Goal: Task Accomplishment & Management: Manage account settings

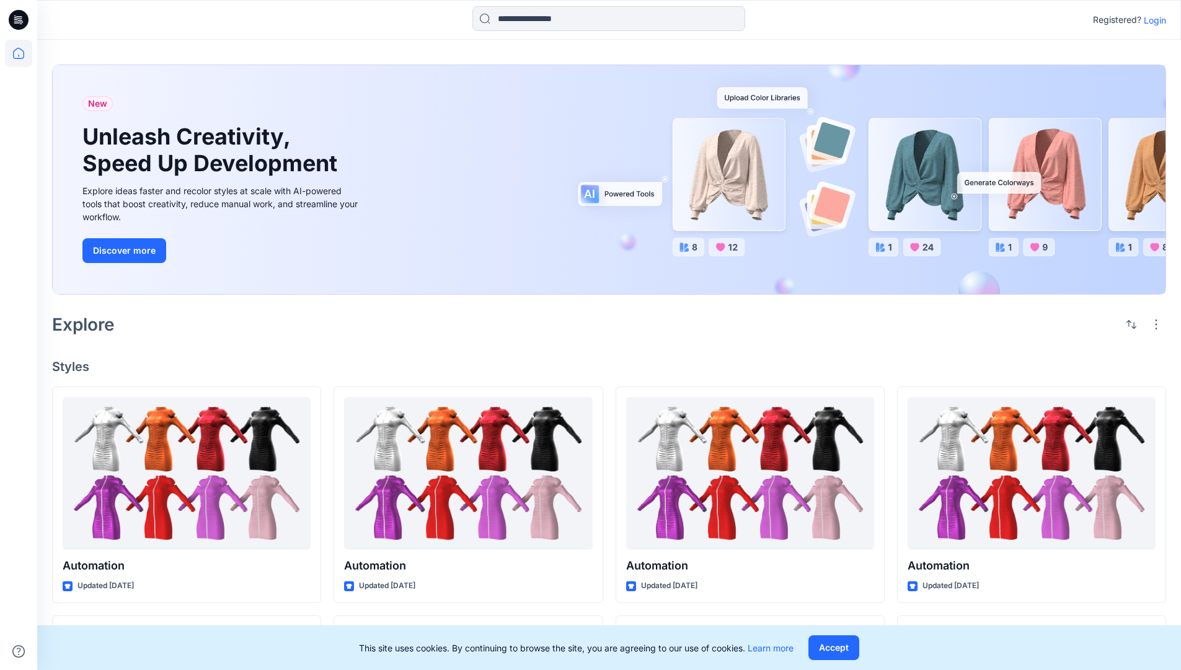
click at [1152, 20] on p "Login" at bounding box center [1155, 20] width 22 height 13
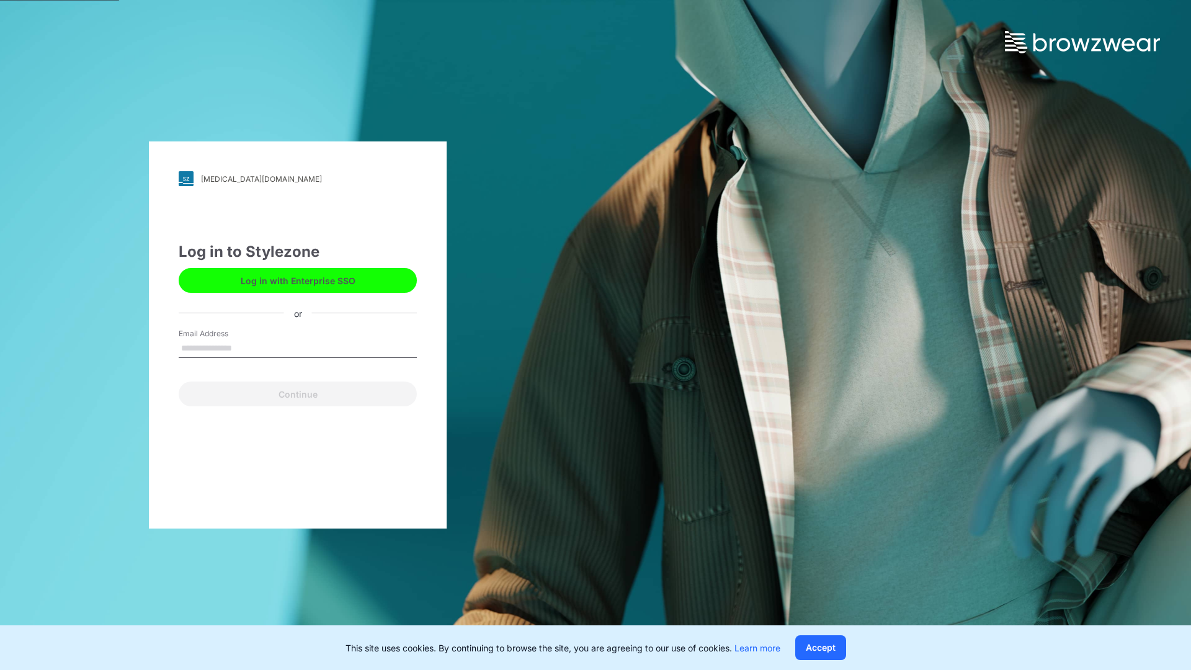
click at [245, 347] on input "Email Address" at bounding box center [298, 348] width 238 height 19
type input "**********"
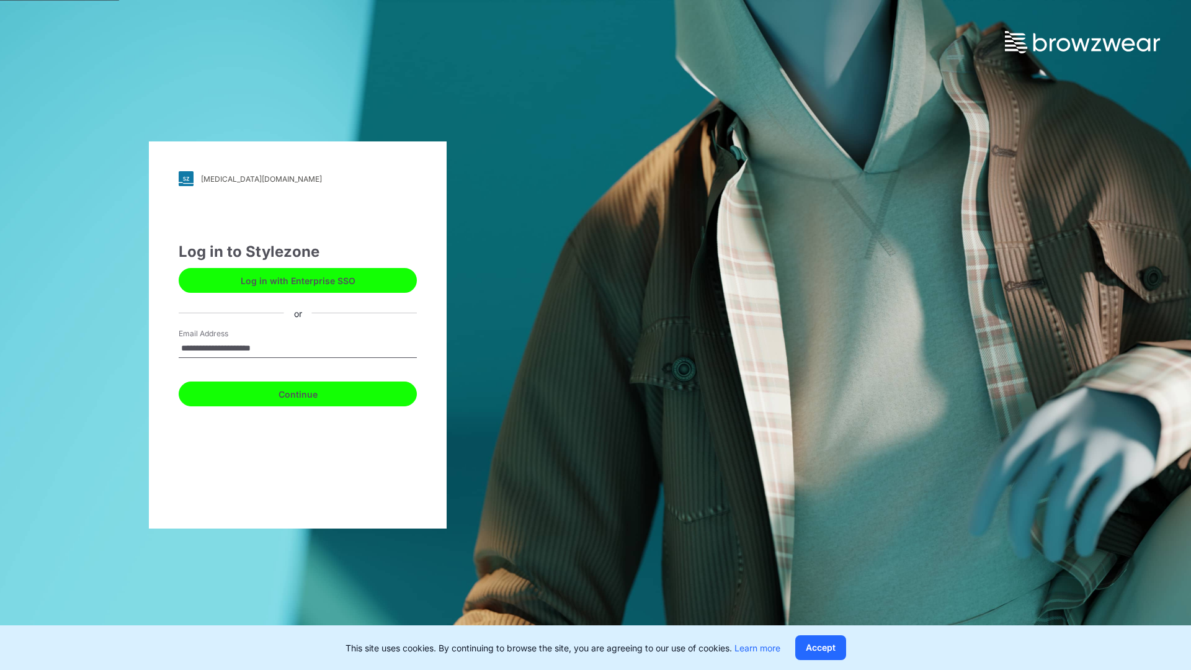
click at [311, 392] on button "Continue" at bounding box center [298, 393] width 238 height 25
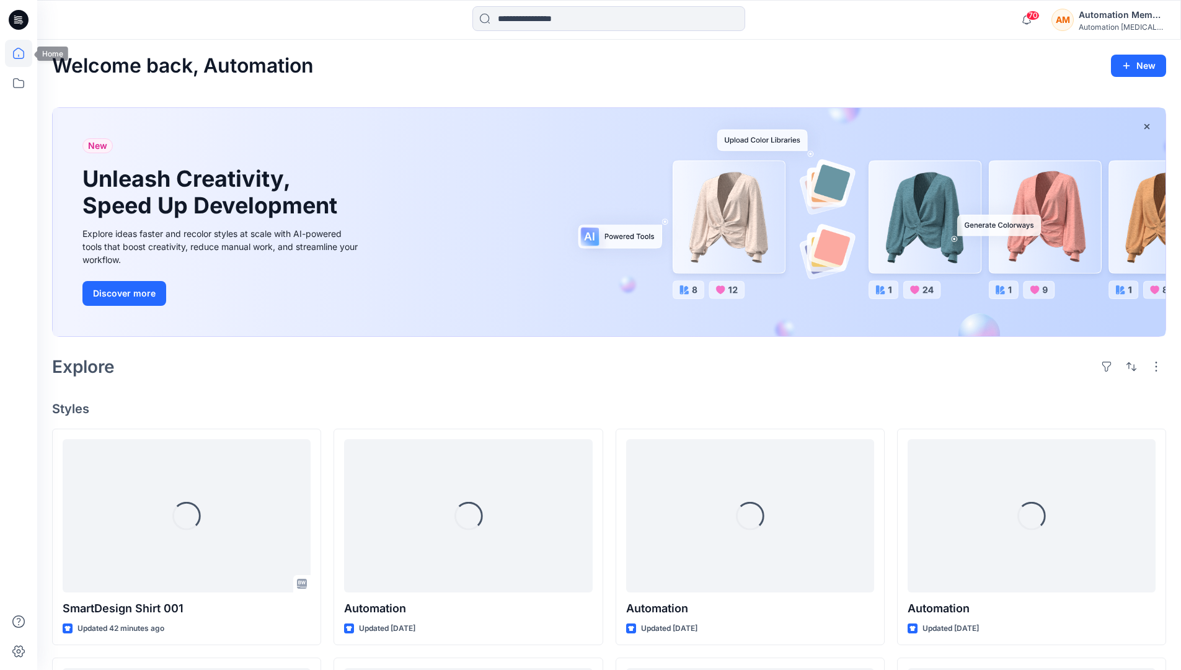
click at [22, 53] on icon at bounding box center [18, 53] width 27 height 27
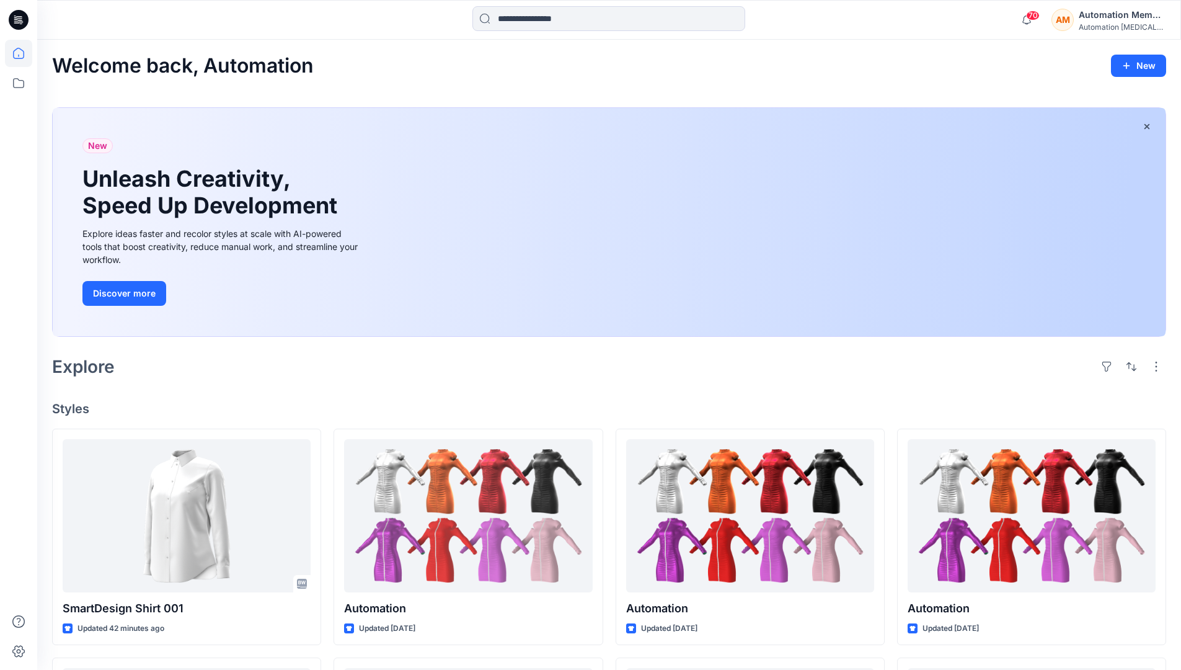
scroll to position [106, 0]
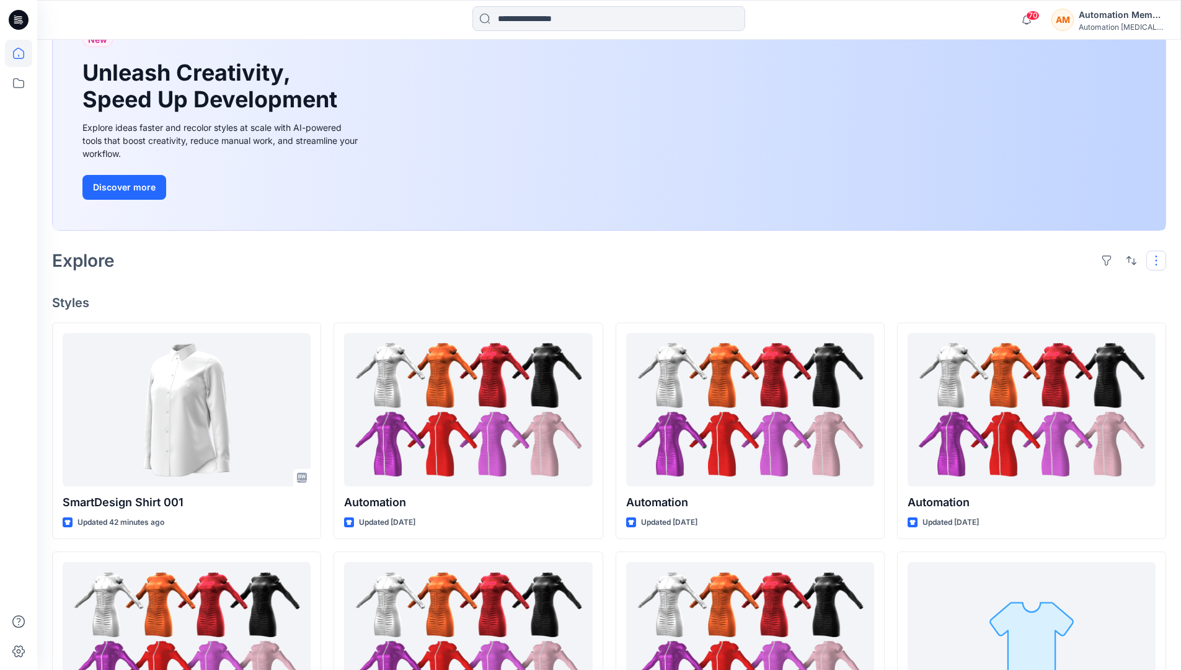
click at [1158, 260] on button "button" at bounding box center [1157, 261] width 20 height 20
click at [1129, 259] on button "button" at bounding box center [1132, 261] width 20 height 20
click at [1076, 285] on p "Last update" at bounding box center [1090, 291] width 78 height 13
click at [1065, 318] on p "A to Z" at bounding box center [1090, 319] width 78 height 13
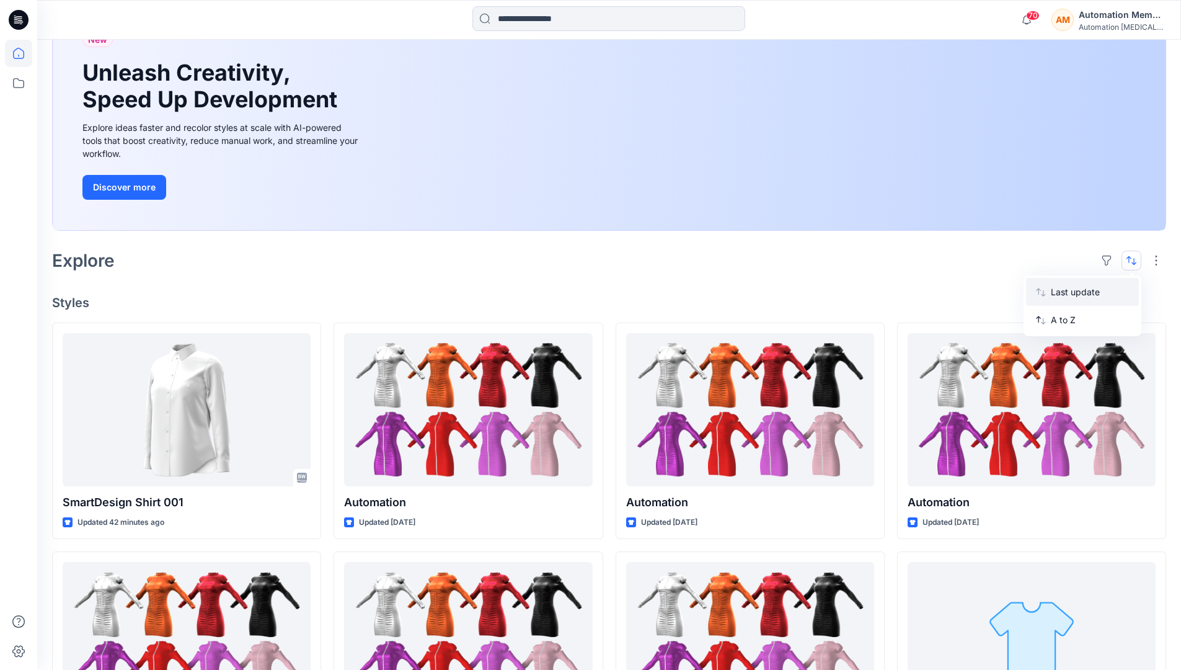
click at [1065, 289] on p "Last update" at bounding box center [1090, 291] width 78 height 13
click at [1065, 324] on p "A to Z" at bounding box center [1090, 319] width 78 height 13
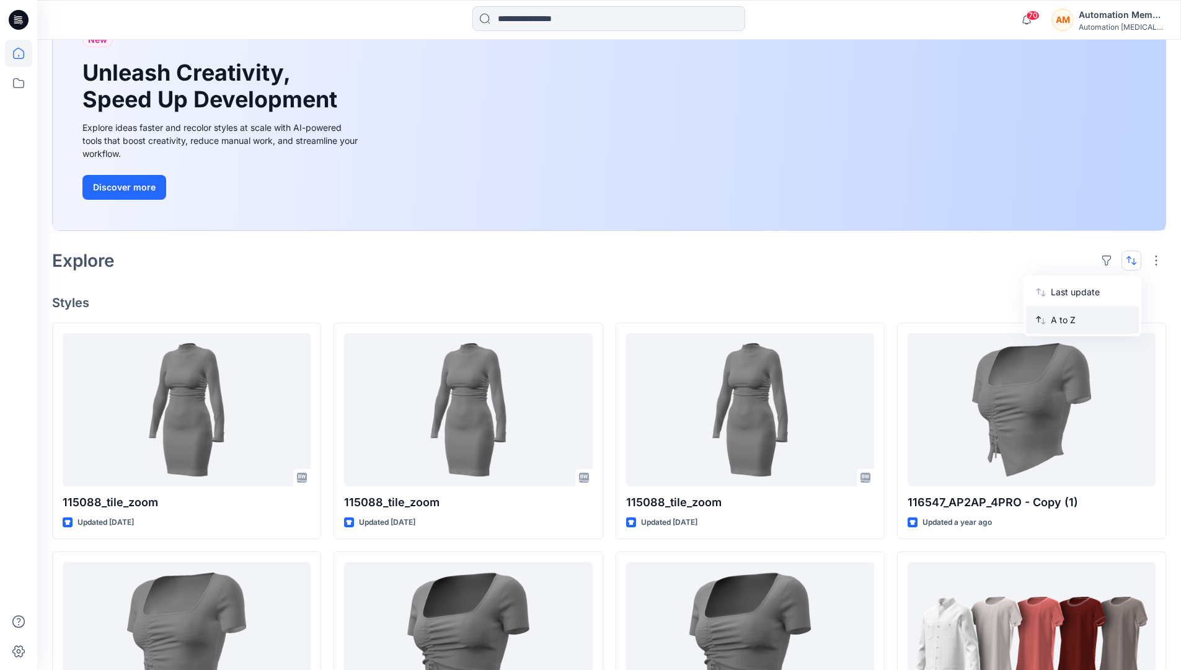
click at [1065, 320] on p "A to Z" at bounding box center [1090, 319] width 78 height 13
click at [1065, 295] on p "Last update" at bounding box center [1090, 291] width 78 height 13
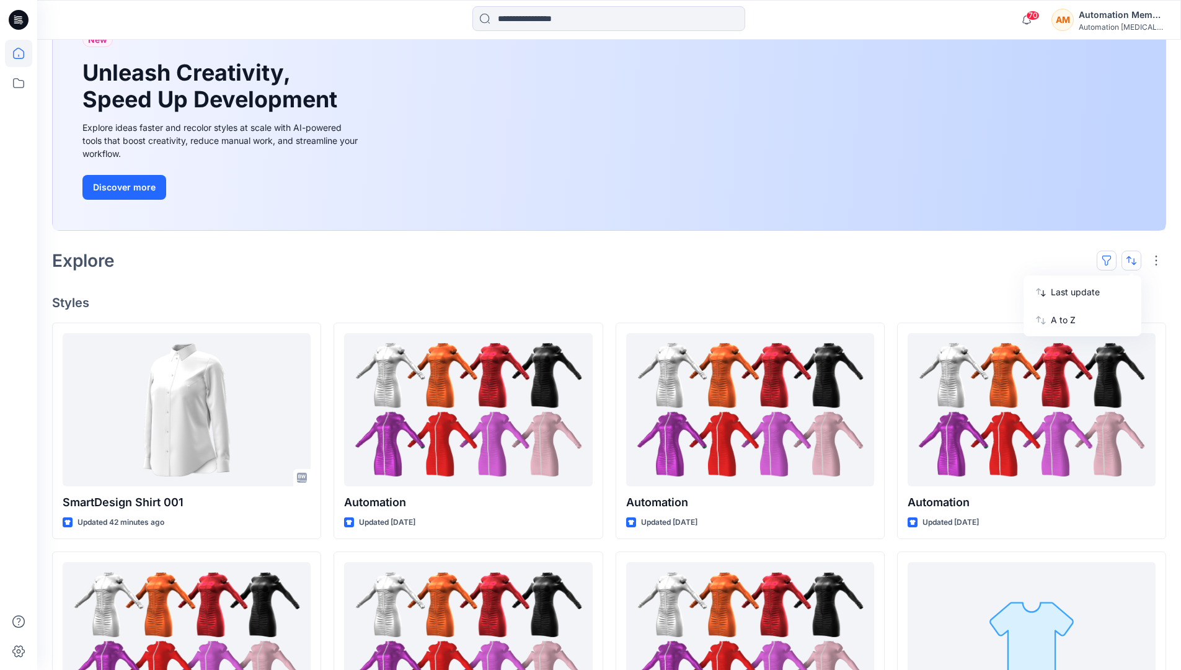
click at [1112, 259] on button "button" at bounding box center [1107, 261] width 20 height 20
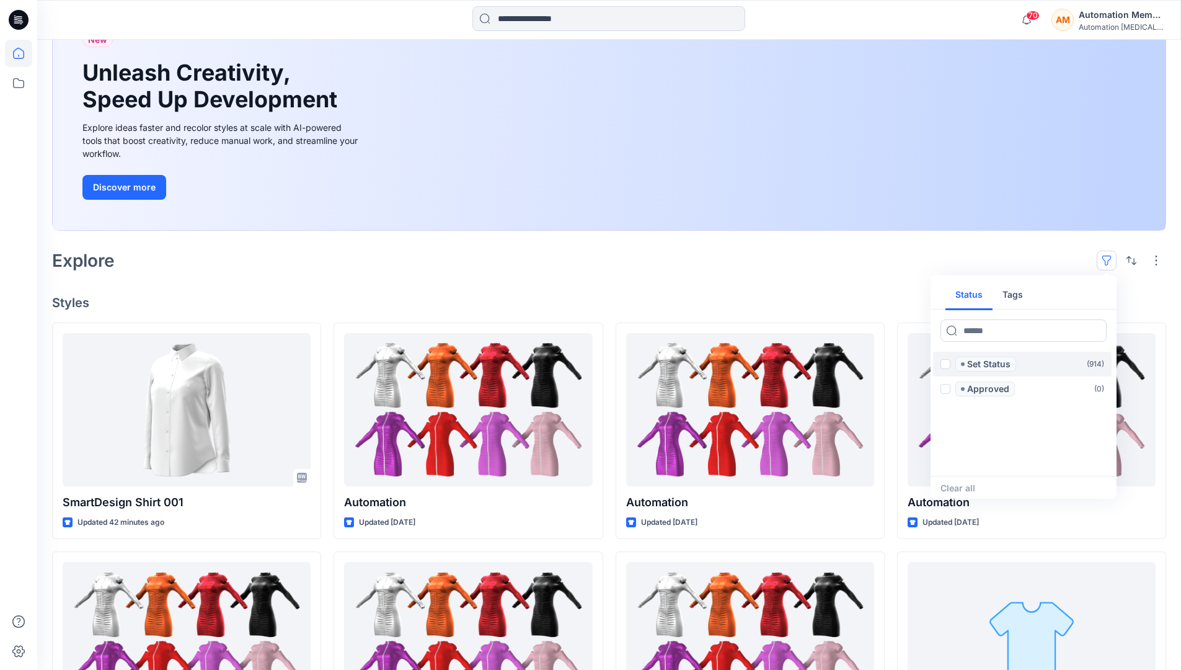
click at [946, 366] on span at bounding box center [946, 364] width 10 height 10
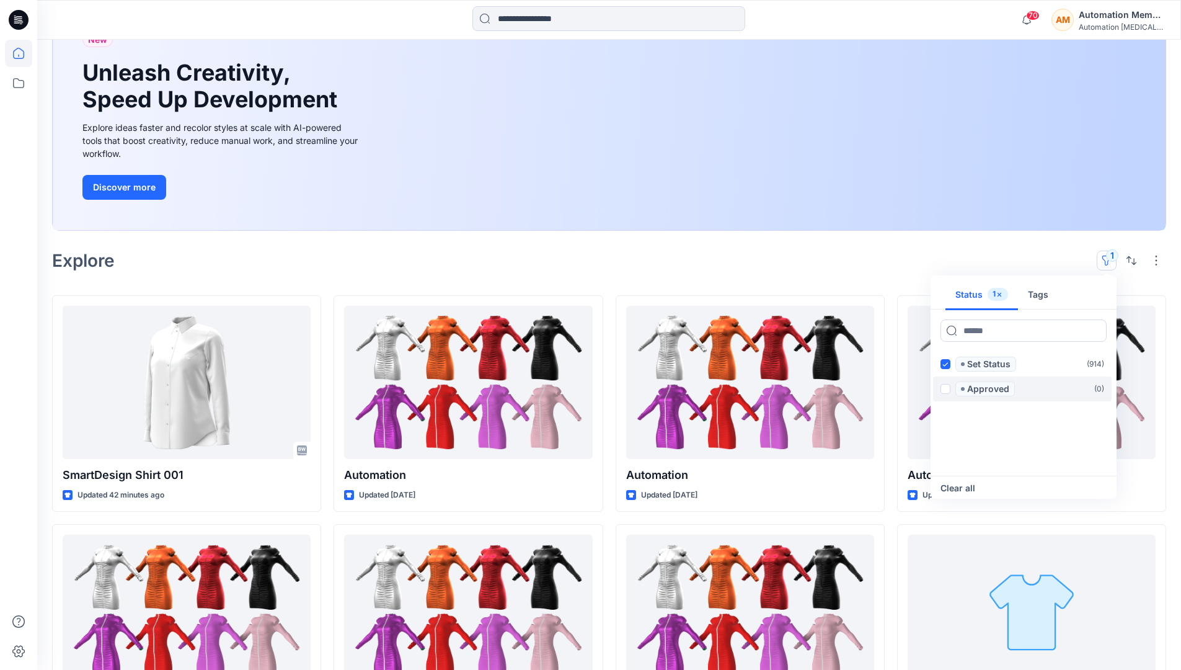
click at [947, 387] on span at bounding box center [946, 389] width 10 height 10
click at [946, 365] on icon at bounding box center [946, 364] width 6 height 4
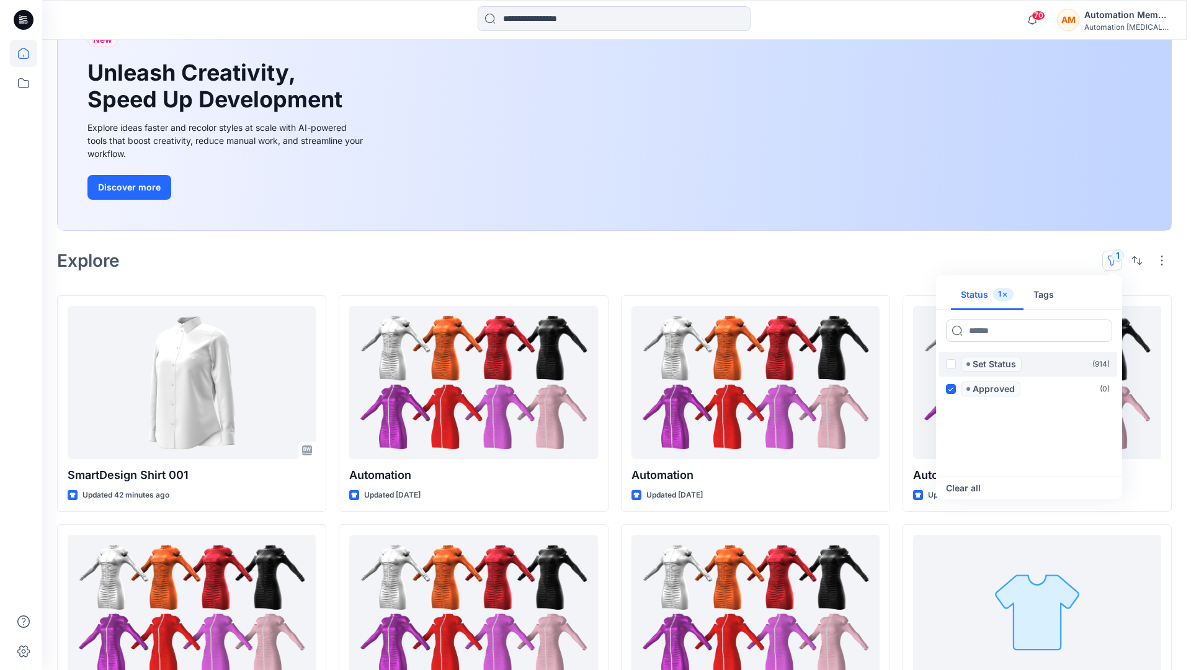
scroll to position [96, 0]
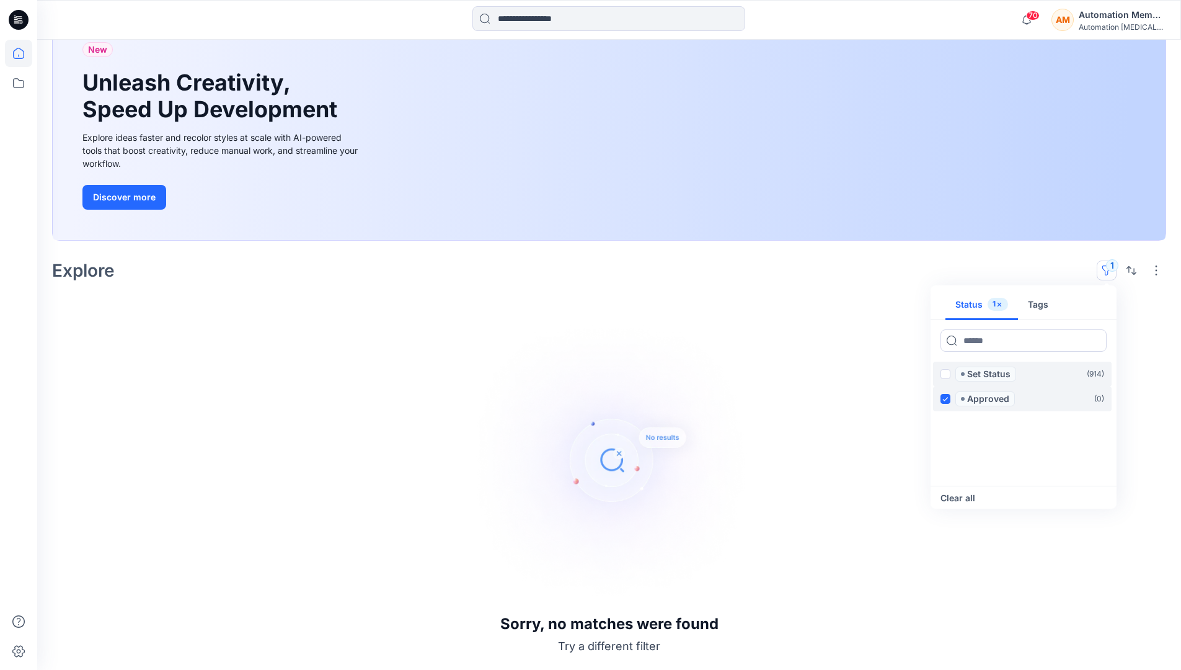
click at [946, 397] on icon at bounding box center [946, 399] width 6 height 4
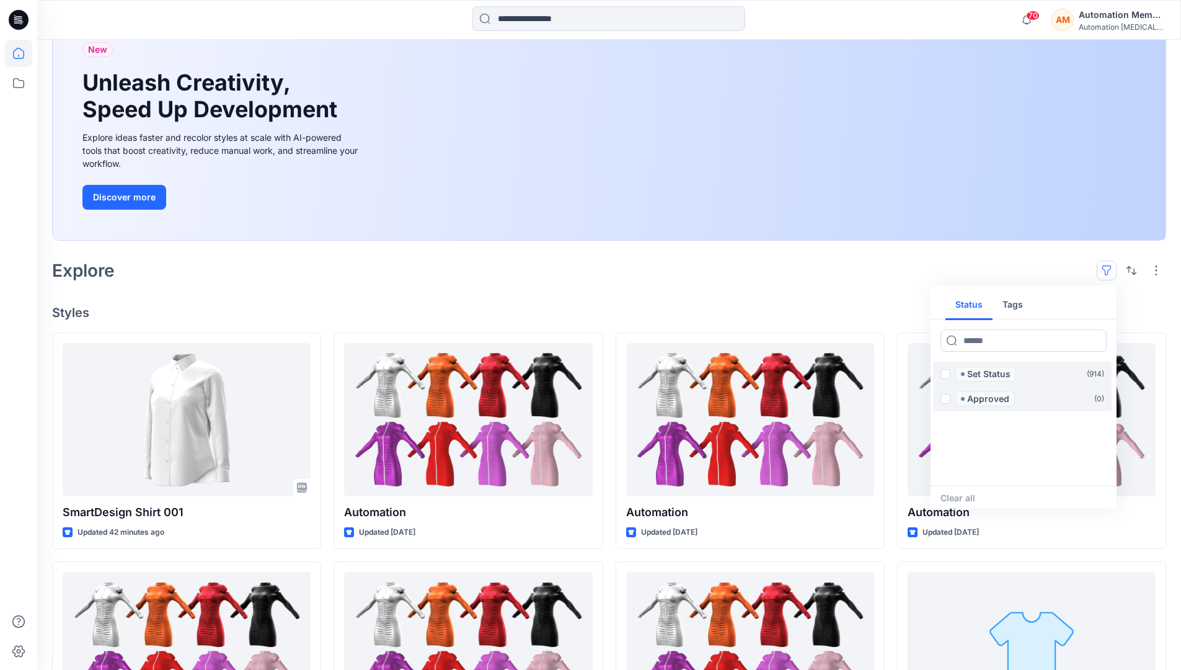
click at [1011, 300] on button "Tags" at bounding box center [1013, 305] width 40 height 30
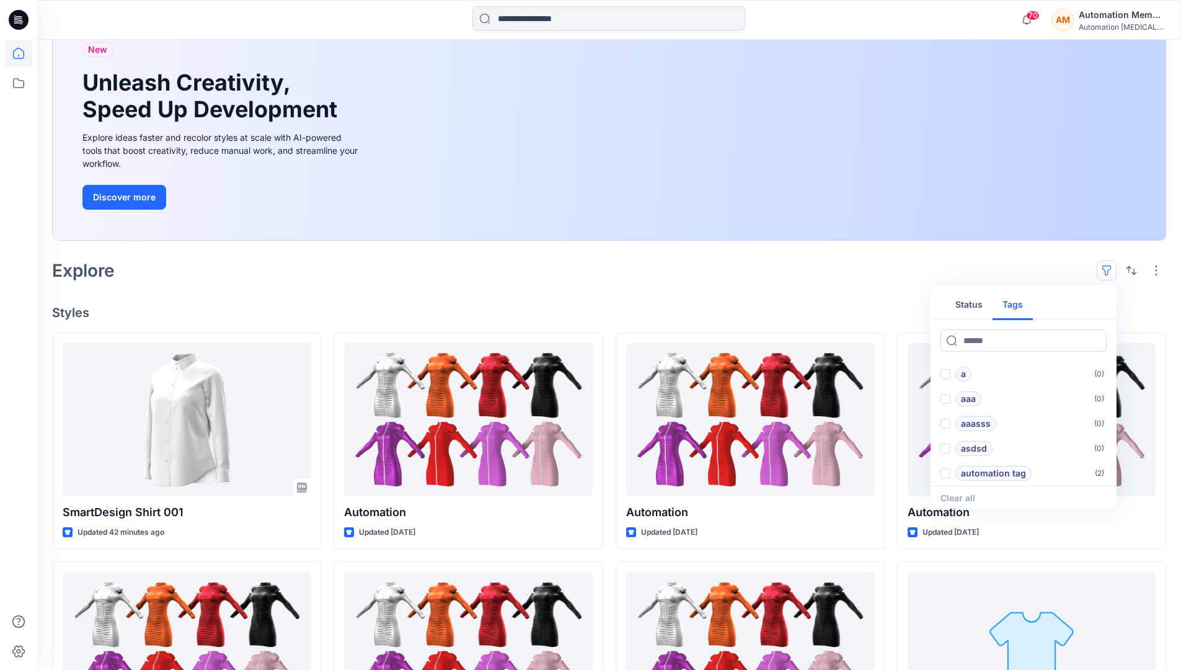
click at [977, 304] on button "Status" at bounding box center [969, 305] width 47 height 30
click at [987, 344] on input at bounding box center [1024, 340] width 166 height 22
type input "******"
click at [992, 375] on p "Set Status" at bounding box center [988, 373] width 43 height 15
click at [1096, 342] on icon at bounding box center [1096, 340] width 10 height 10
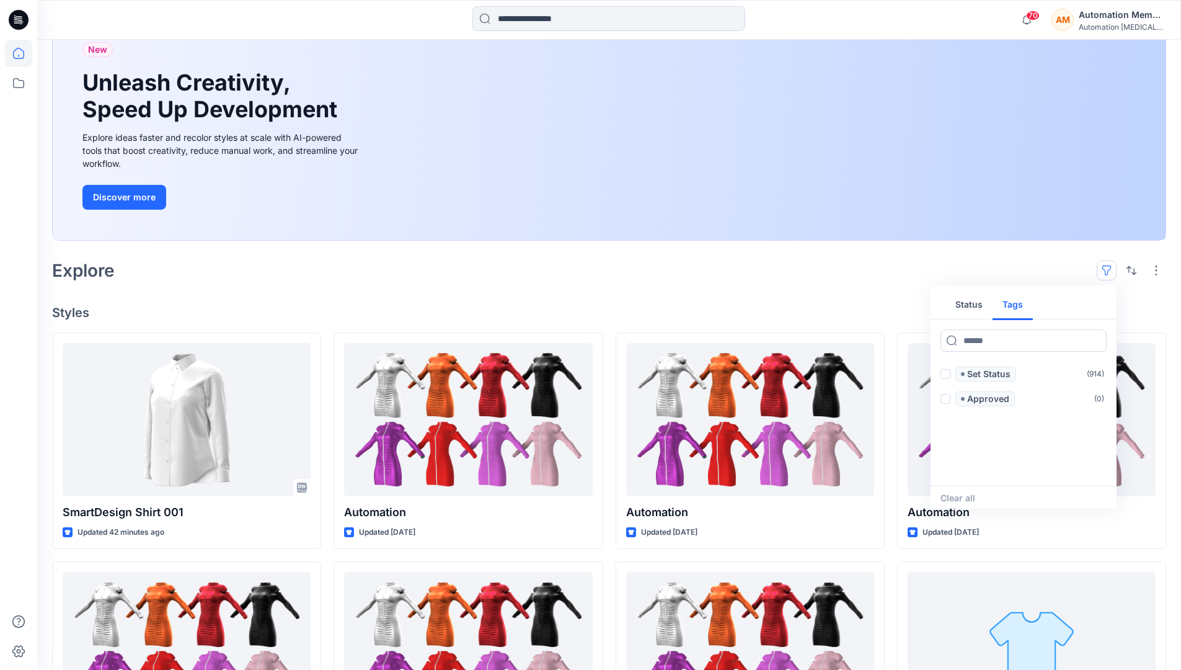
click at [1017, 309] on button "Tags" at bounding box center [1013, 305] width 40 height 30
click at [978, 340] on input at bounding box center [1024, 340] width 166 height 22
type input "**********"
click at [1023, 469] on p "automation tag" at bounding box center [993, 473] width 65 height 15
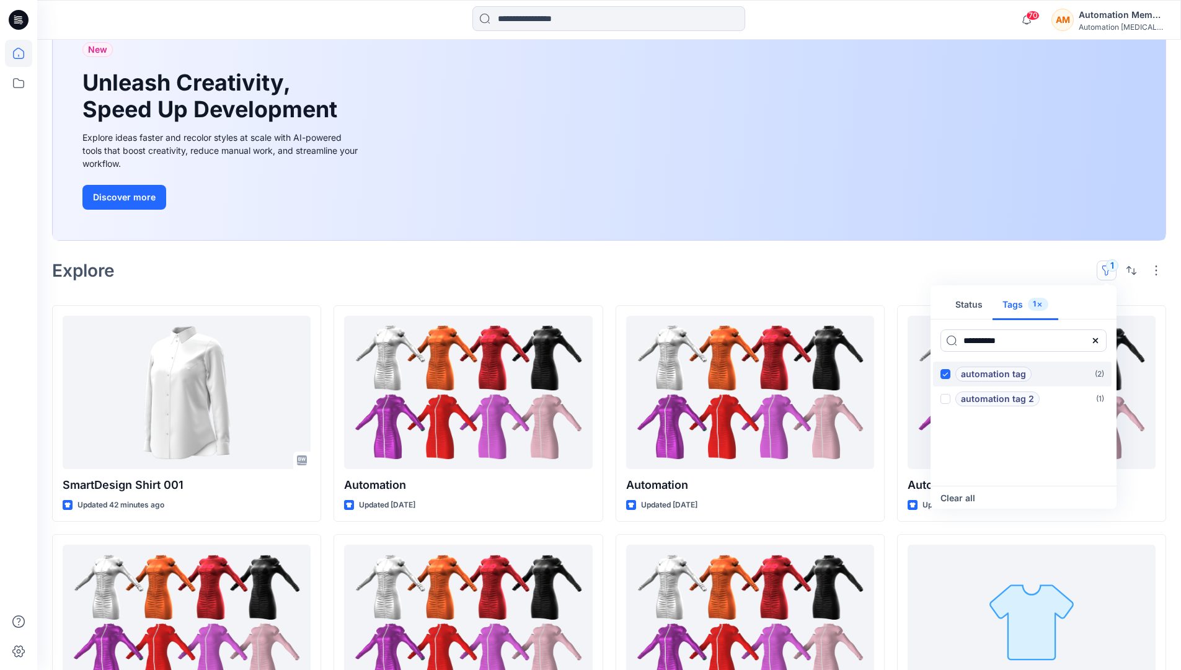
click at [1023, 370] on p "automation tag" at bounding box center [993, 373] width 65 height 15
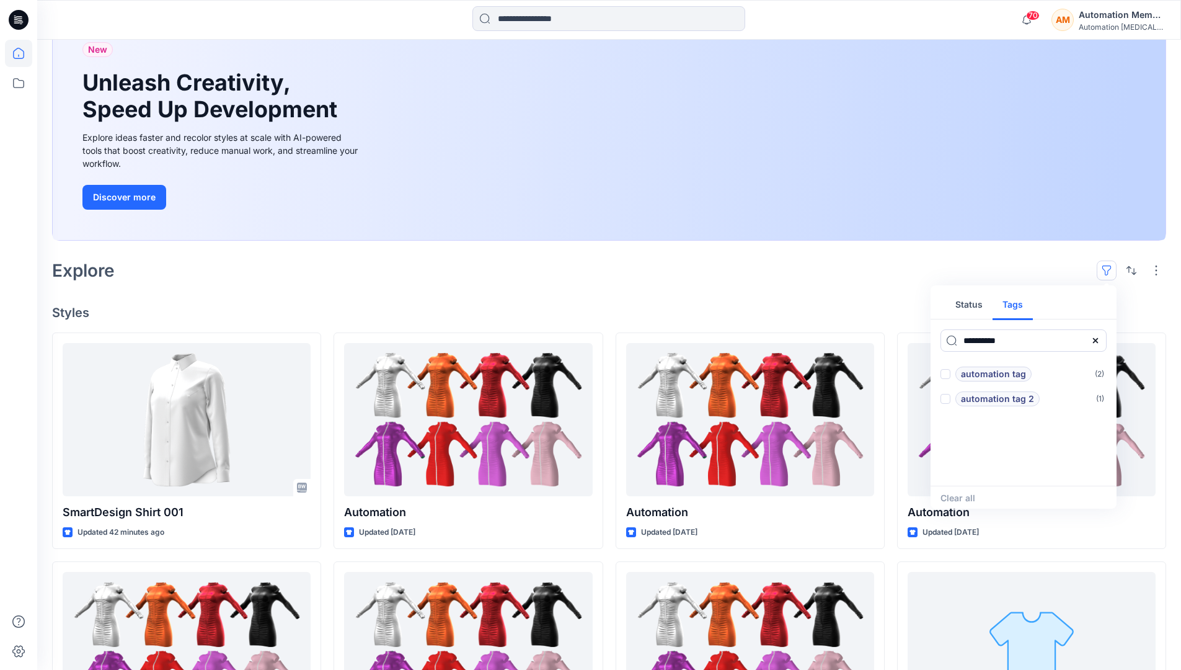
click at [1096, 340] on icon at bounding box center [1095, 340] width 5 height 5
click at [977, 309] on button "Status" at bounding box center [969, 305] width 47 height 30
click at [988, 375] on p "Set Status" at bounding box center [988, 373] width 43 height 15
click at [948, 375] on span at bounding box center [946, 374] width 10 height 10
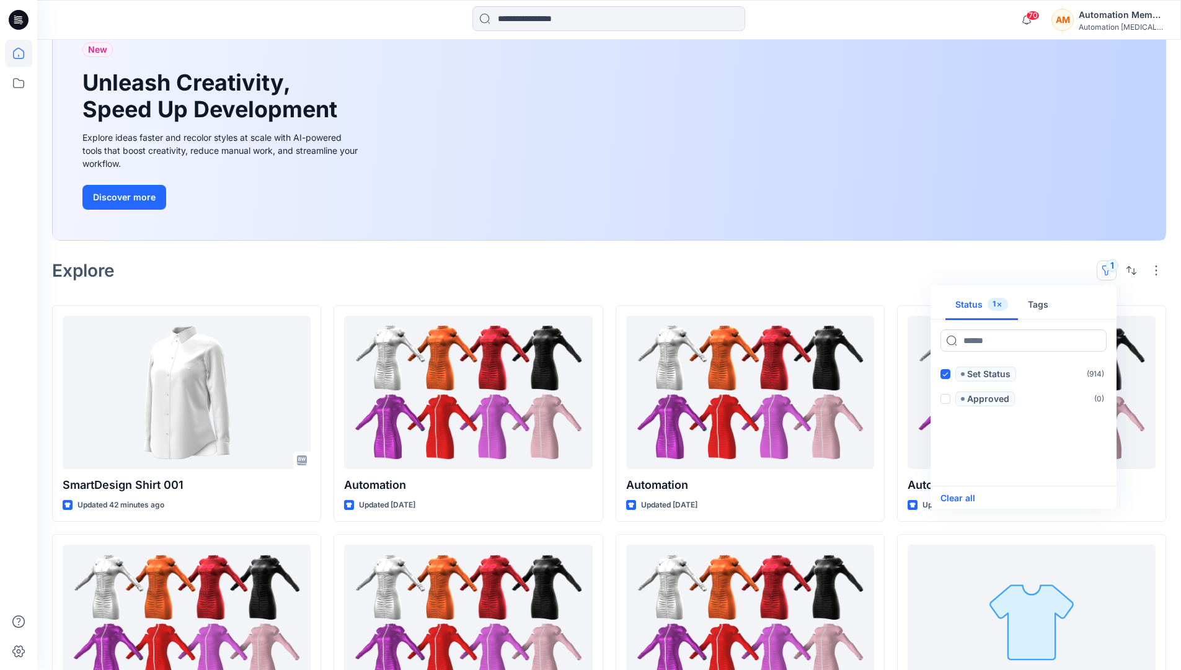
click at [967, 497] on button "Clear all" at bounding box center [958, 497] width 35 height 15
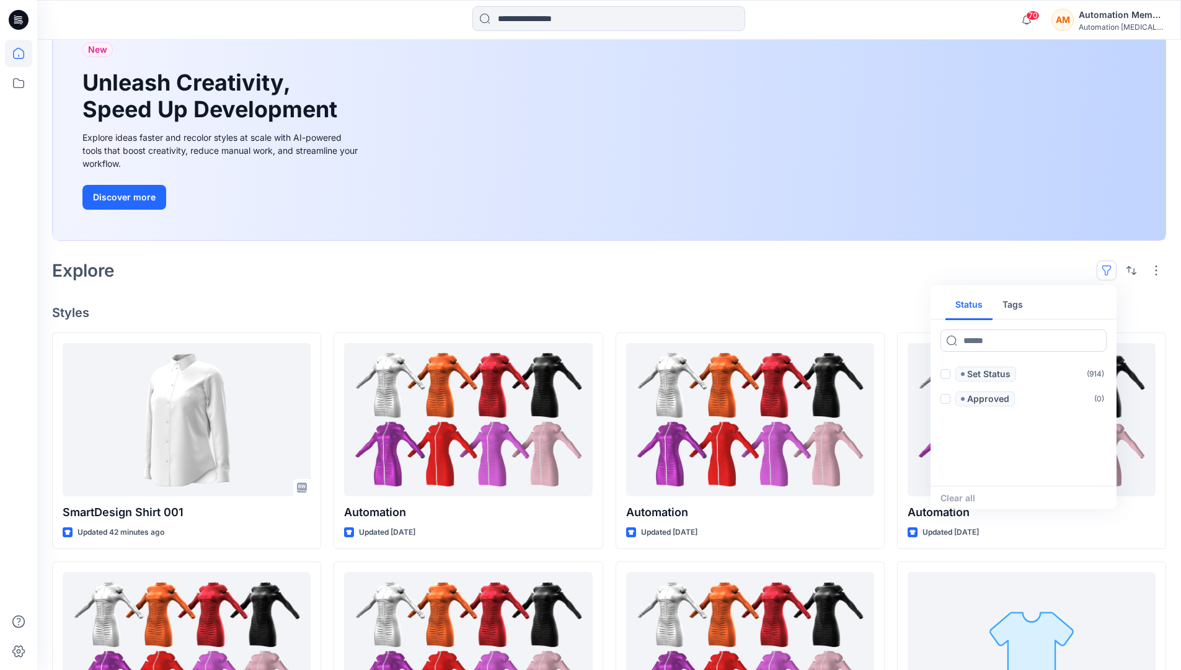
click at [1110, 266] on button "button" at bounding box center [1107, 270] width 20 height 20
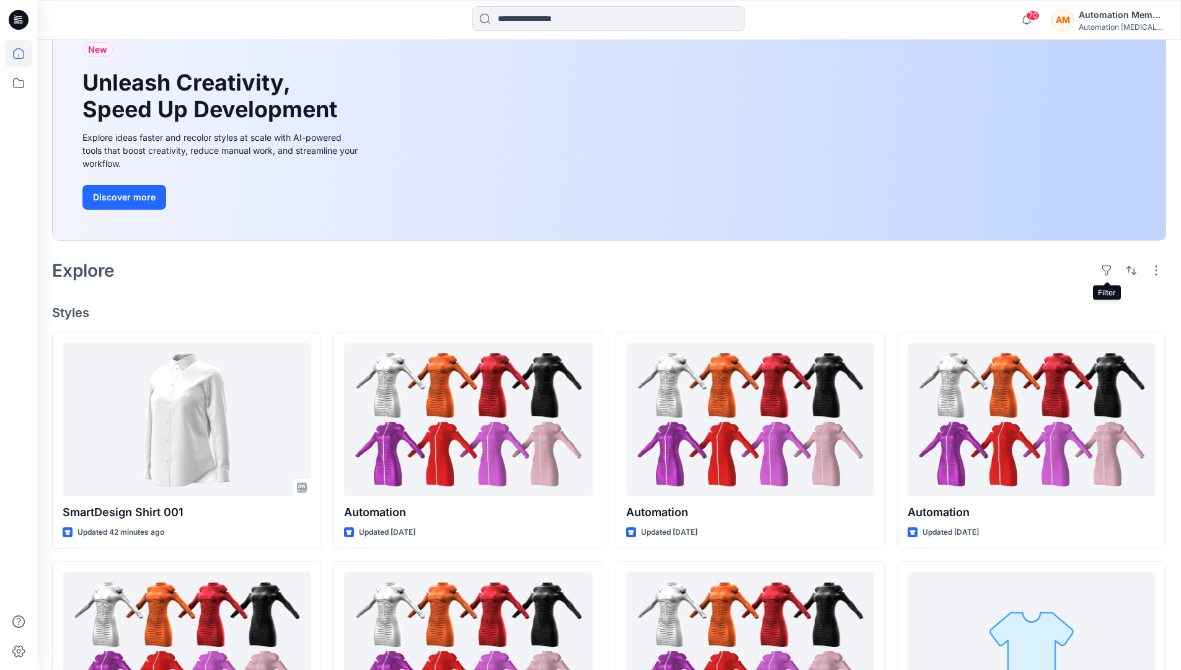
click at [1078, 22] on div "AM Automation Member Automation testim..." at bounding box center [1109, 19] width 114 height 25
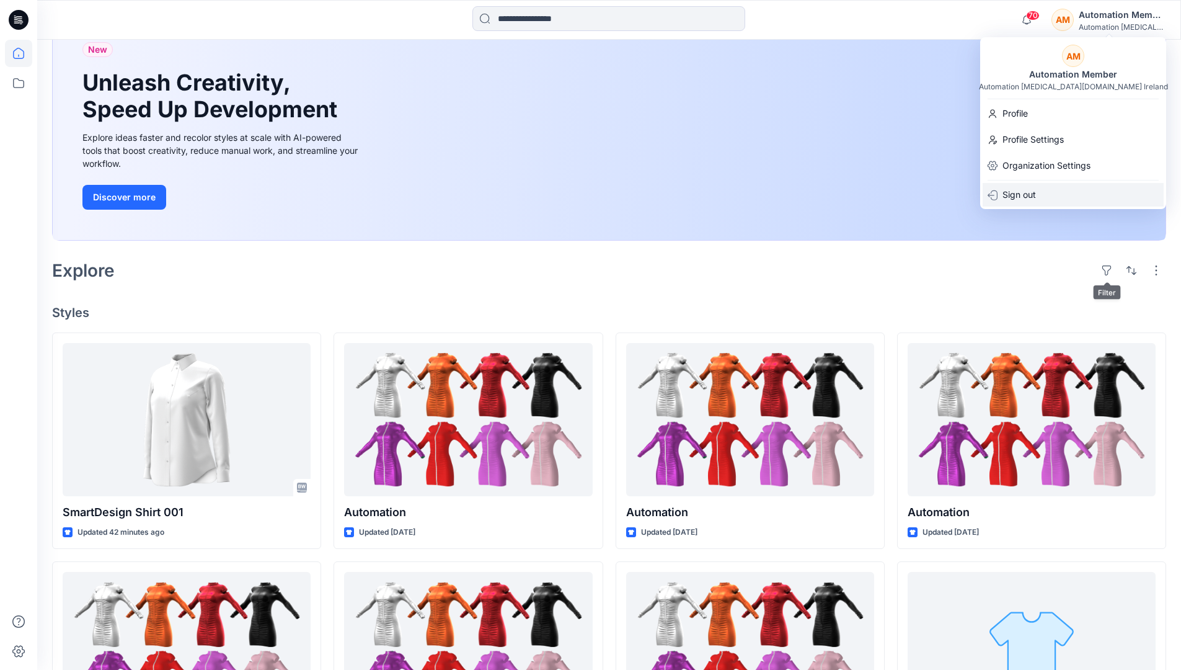
click at [1050, 190] on div "Sign out" at bounding box center [1073, 195] width 181 height 24
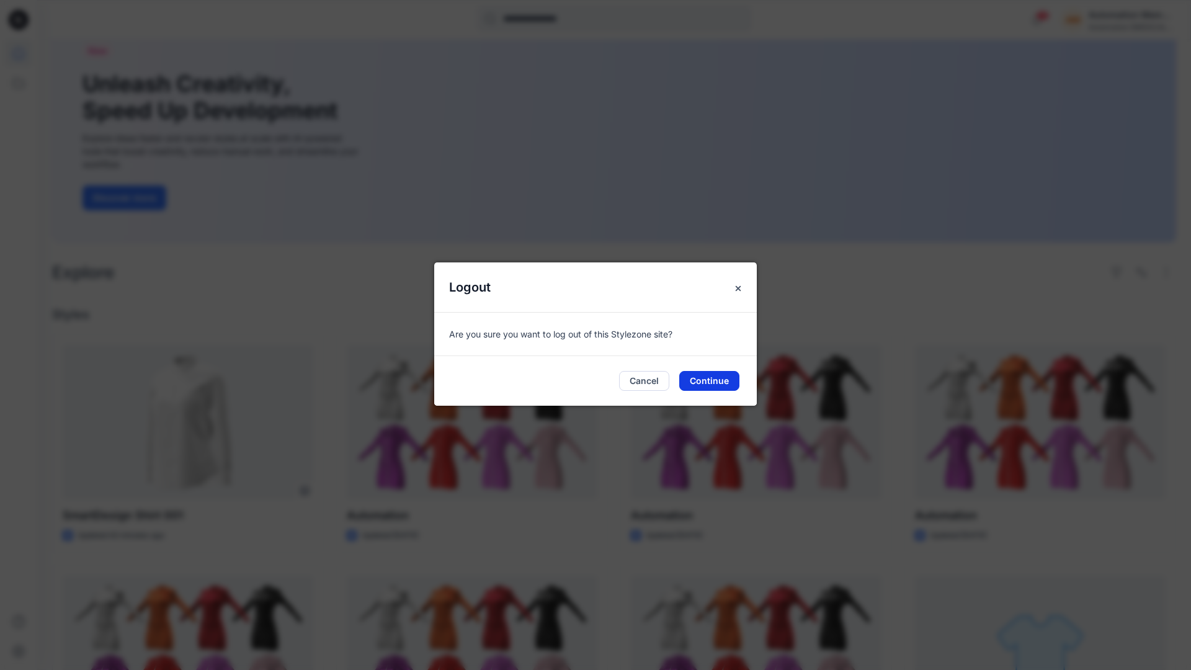
click at [693, 375] on button "Continue" at bounding box center [709, 381] width 60 height 20
